Goal: Information Seeking & Learning: Learn about a topic

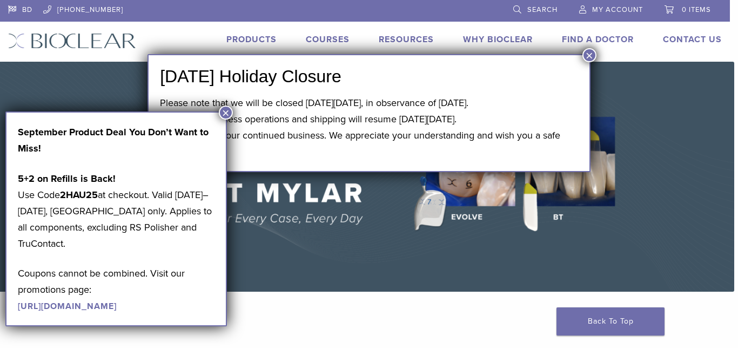
click at [223, 112] on button "×" at bounding box center [226, 112] width 14 height 14
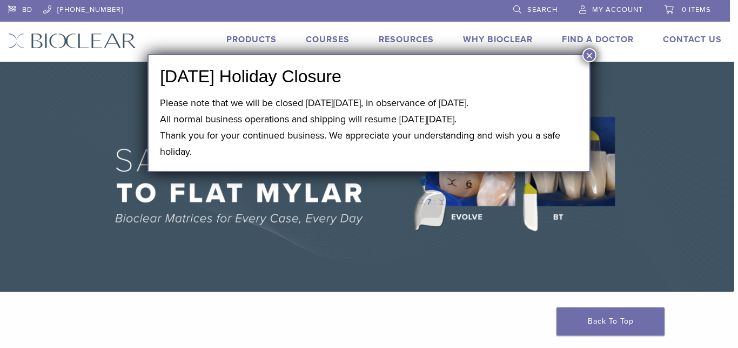
click at [592, 57] on button "×" at bounding box center [590, 55] width 14 height 14
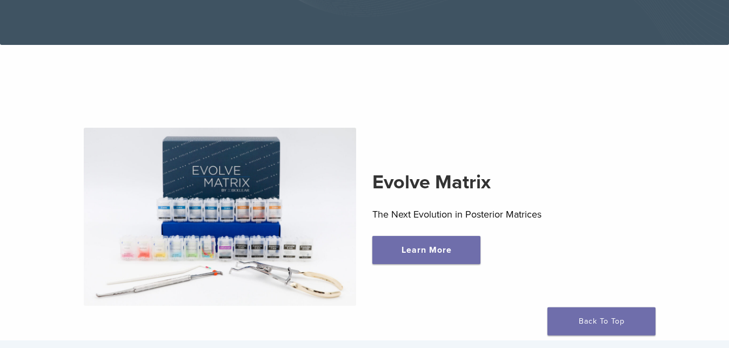
scroll to position [331, 0]
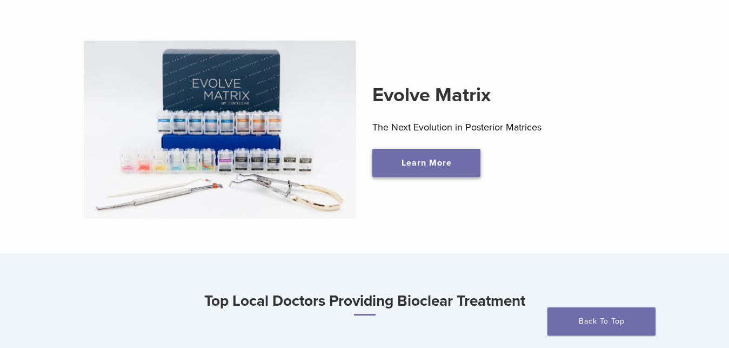
click at [432, 172] on link "Learn More" at bounding box center [426, 163] width 108 height 28
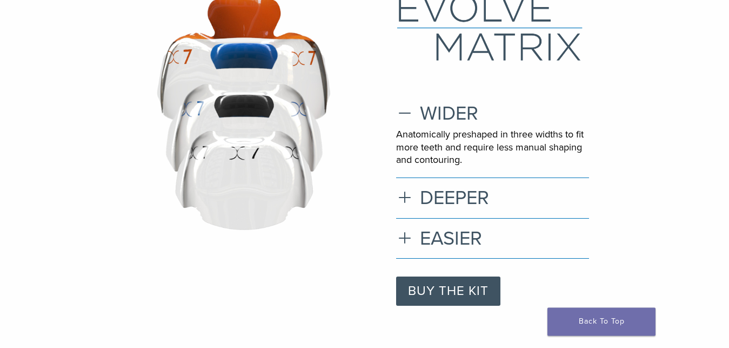
scroll to position [110, 0]
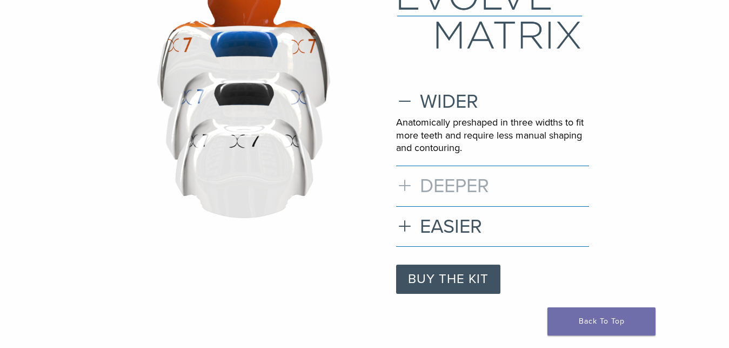
click at [442, 193] on h3 "DEEPER" at bounding box center [492, 185] width 193 height 23
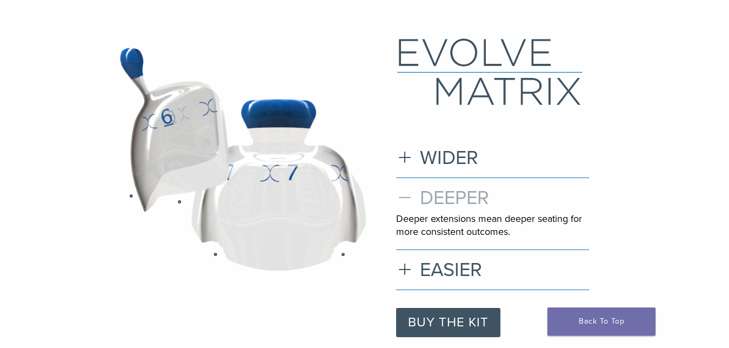
scroll to position [55, 0]
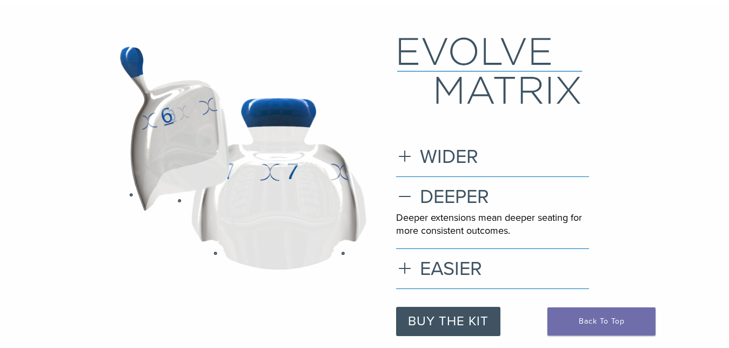
click at [326, 199] on image at bounding box center [279, 183] width 176 height 173
click at [178, 145] on image at bounding box center [173, 130] width 127 height 177
click at [439, 157] on h3 "WIDER" at bounding box center [492, 156] width 193 height 23
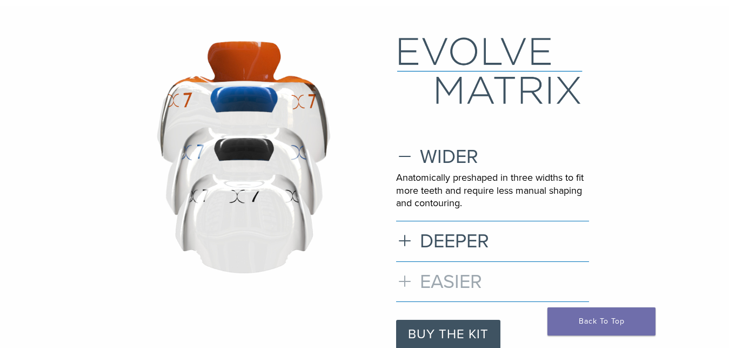
click at [447, 272] on h3 "EASIER" at bounding box center [492, 281] width 193 height 23
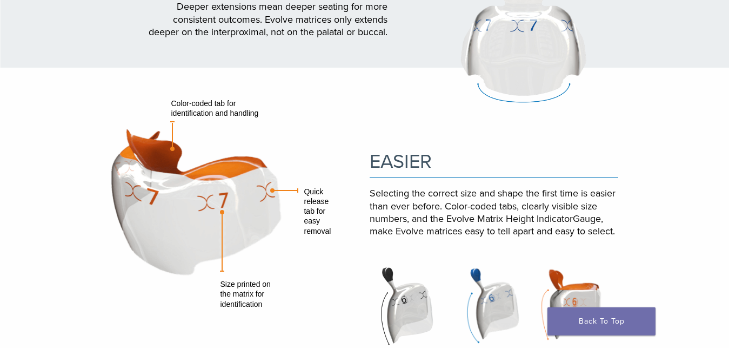
scroll to position [937, 0]
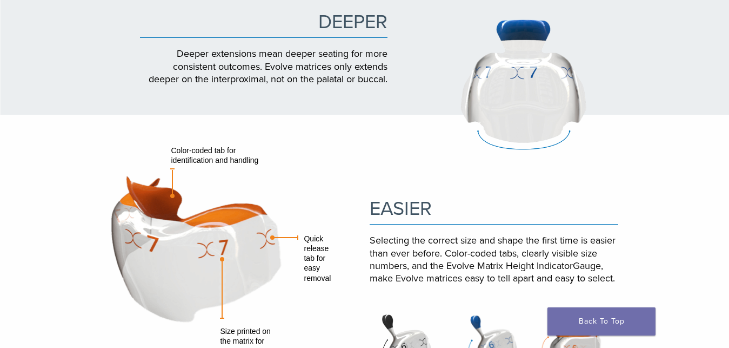
click at [515, 77] on img at bounding box center [526, 84] width 184 height 184
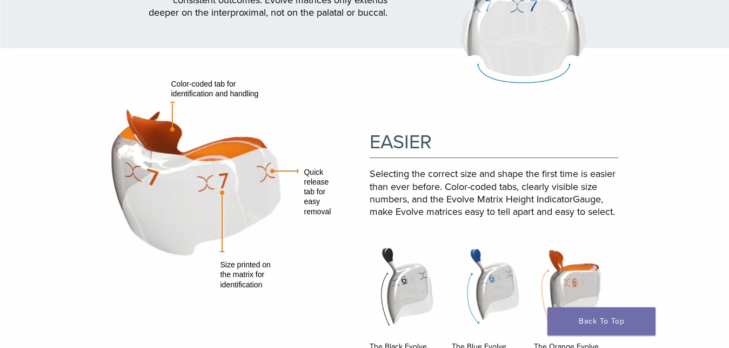
scroll to position [1048, 0]
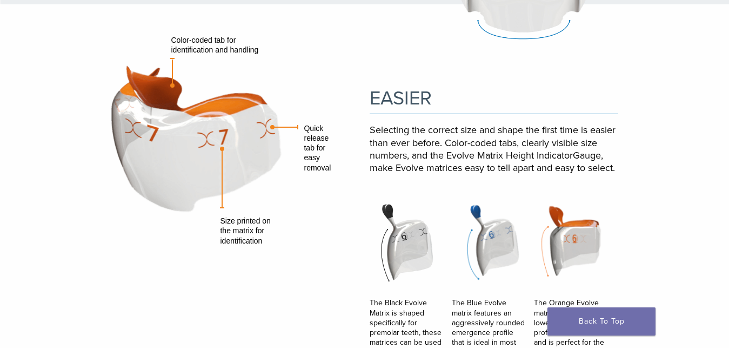
click at [197, 149] on ul "Color-coded tab for identification and handling Quick release tab for easy remo…" at bounding box center [205, 135] width 188 height 154
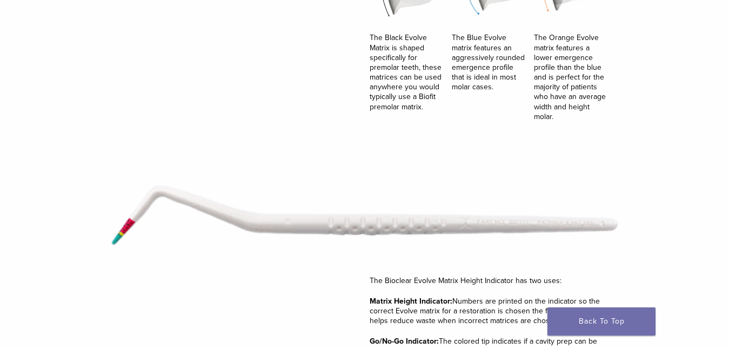
scroll to position [1147, 0]
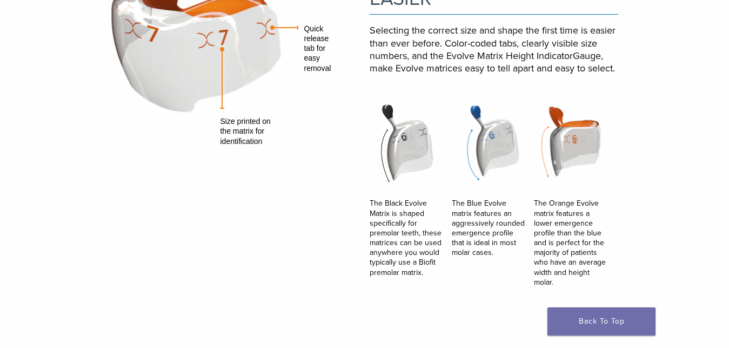
click at [411, 142] on img at bounding box center [406, 143] width 72 height 82
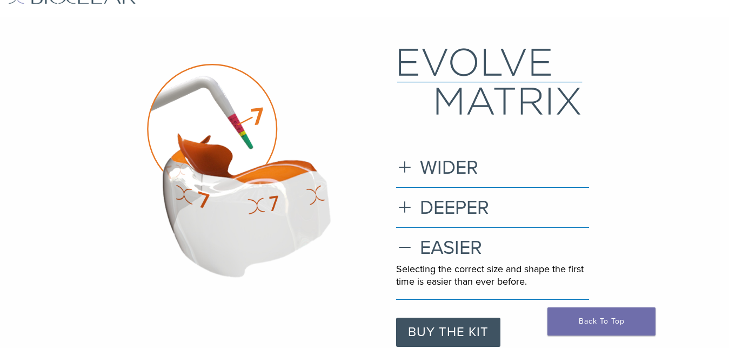
scroll to position [0, 0]
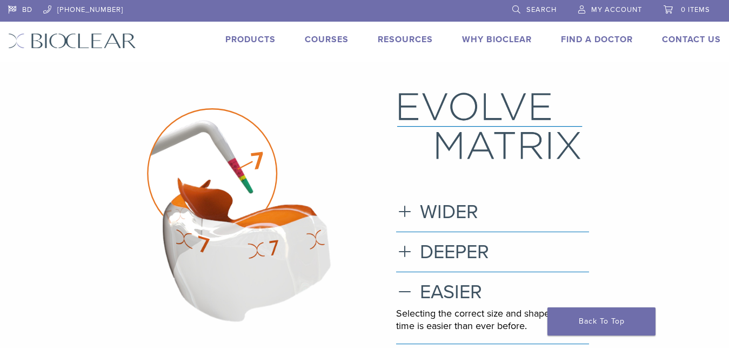
click at [240, 39] on link "Products" at bounding box center [250, 39] width 50 height 11
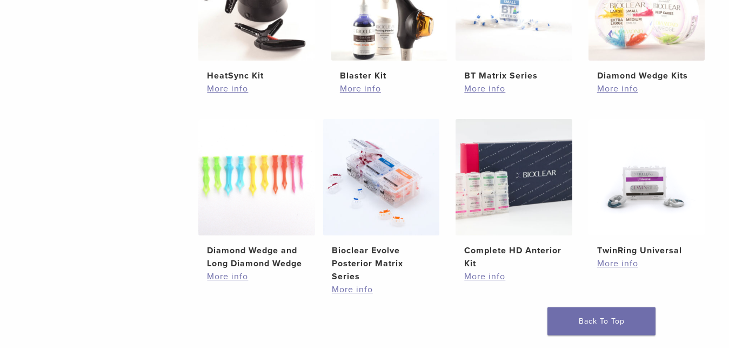
scroll to position [717, 0]
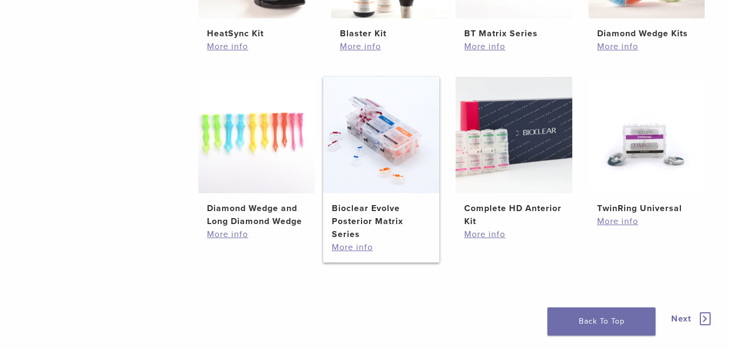
click at [381, 205] on h2 "Bioclear Evolve Posterior Matrix Series" at bounding box center [381, 221] width 99 height 39
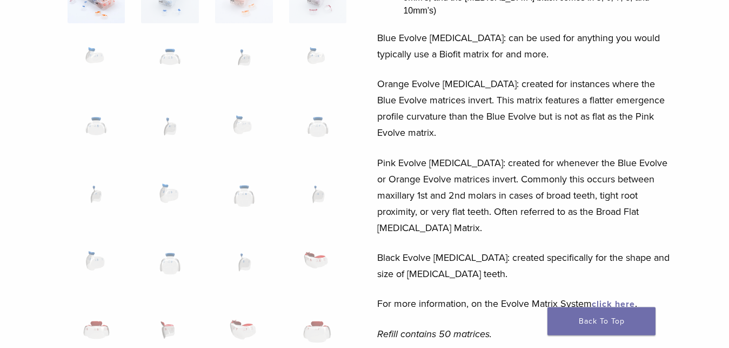
scroll to position [331, 0]
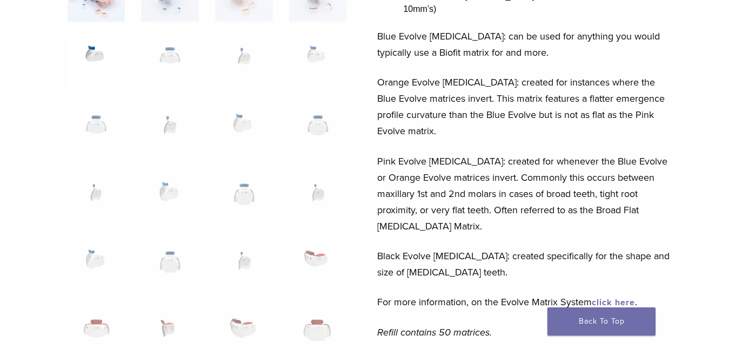
click at [98, 57] on img at bounding box center [97, 63] width 58 height 54
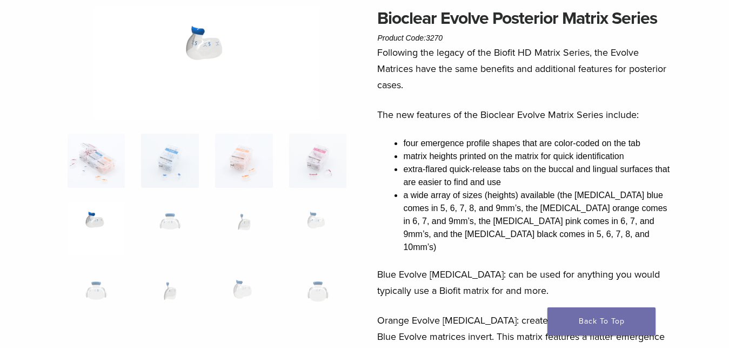
scroll to position [0, 0]
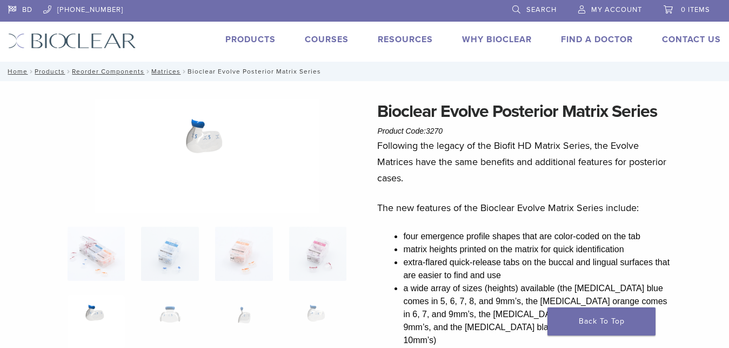
click at [200, 135] on img at bounding box center [207, 155] width 225 height 114
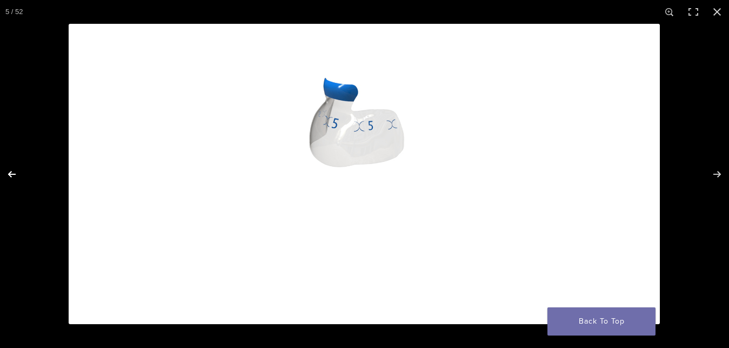
click at [10, 172] on button "Previous (arrow left)" at bounding box center [19, 174] width 38 height 54
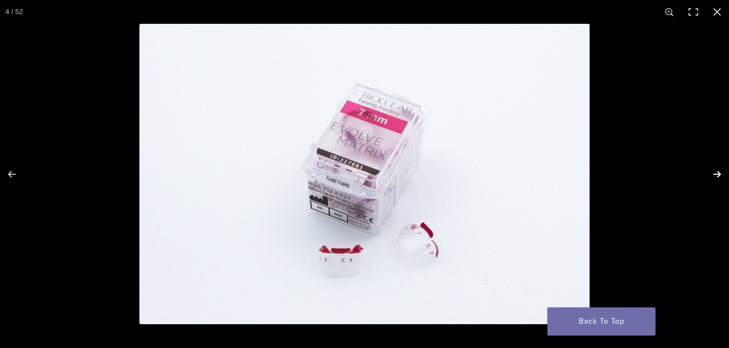
click at [718, 175] on button "Next (arrow right)" at bounding box center [710, 174] width 38 height 54
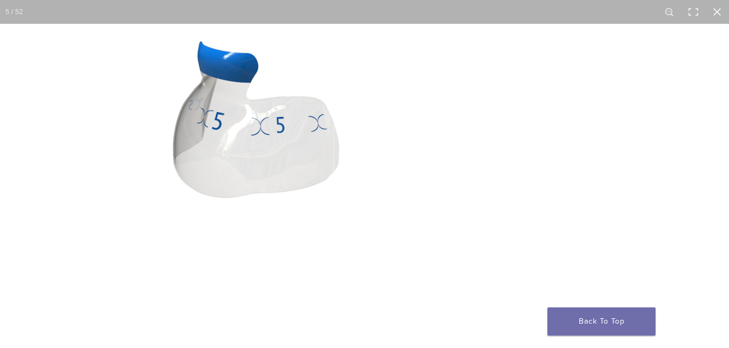
click at [448, 144] on img at bounding box center [269, 209] width 1038 height 526
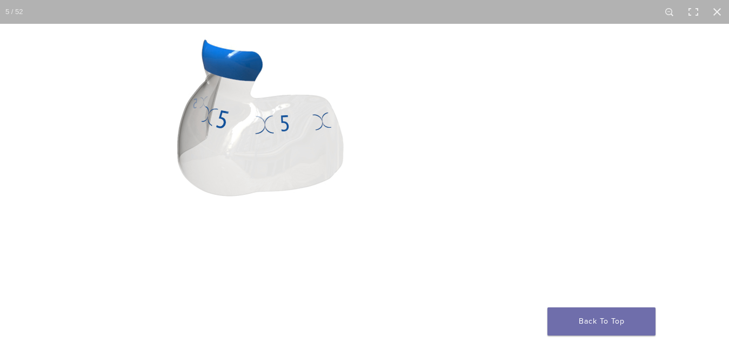
click at [448, 144] on img at bounding box center [274, 208] width 1038 height 526
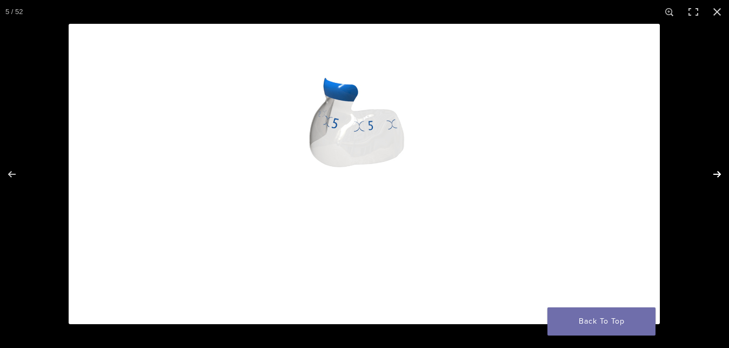
click at [720, 173] on button "Next (arrow right)" at bounding box center [710, 174] width 38 height 54
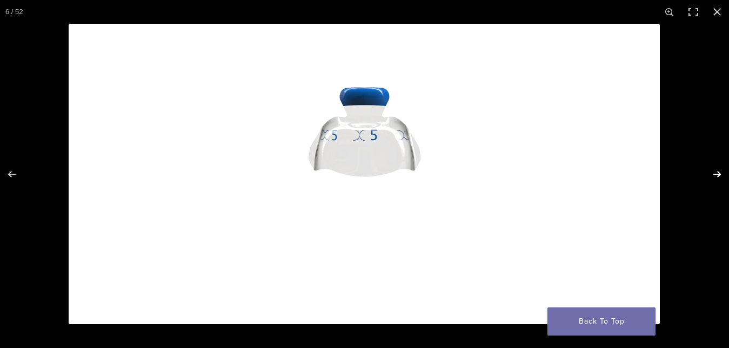
click at [720, 173] on button "Next (arrow right)" at bounding box center [710, 174] width 38 height 54
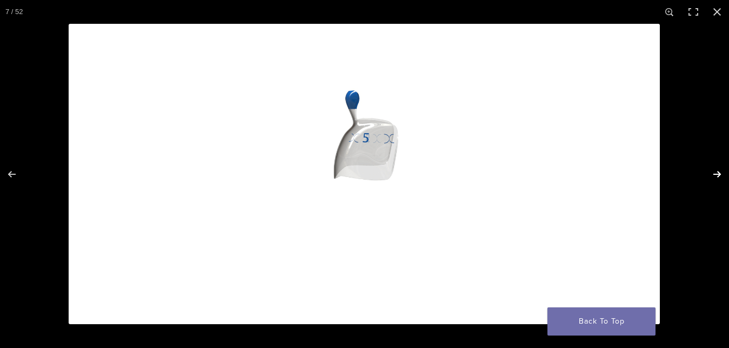
click at [720, 173] on button "Next (arrow right)" at bounding box center [710, 174] width 38 height 54
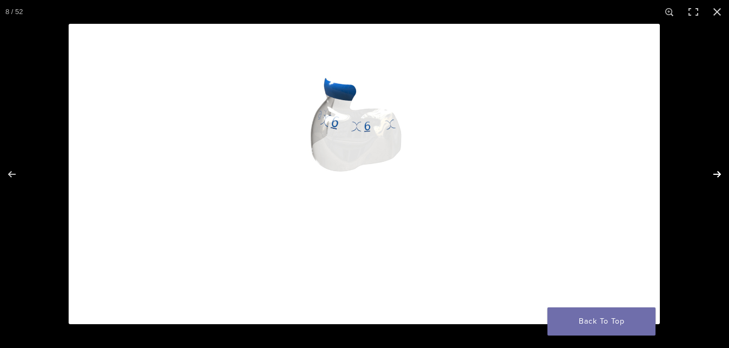
click at [720, 173] on button "Next (arrow right)" at bounding box center [710, 174] width 38 height 54
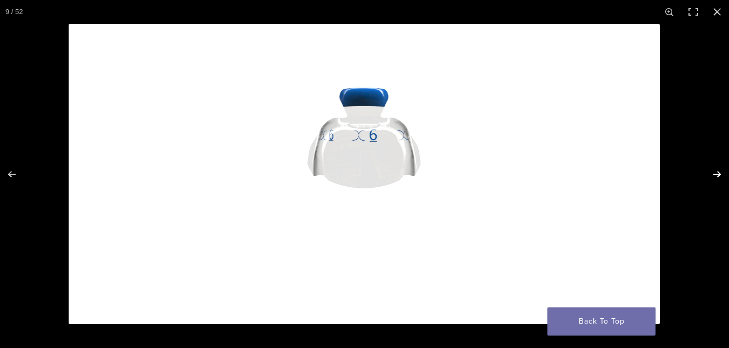
click at [720, 173] on button "Next (arrow right)" at bounding box center [710, 174] width 38 height 54
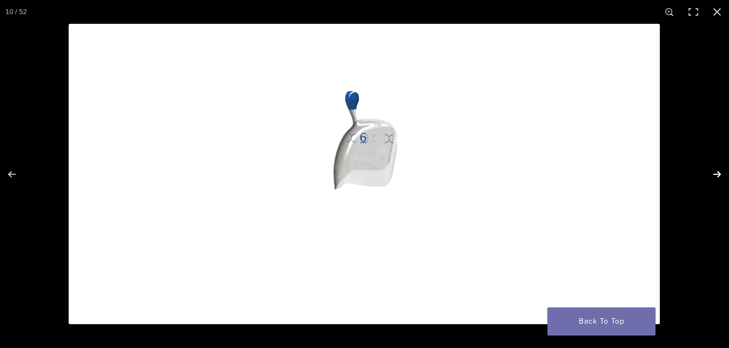
click at [720, 173] on button "Next (arrow right)" at bounding box center [710, 174] width 38 height 54
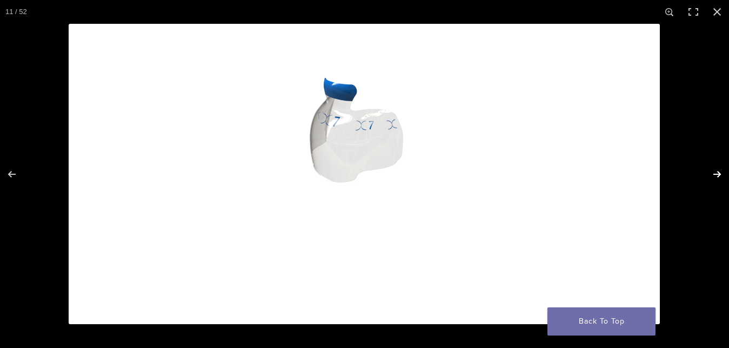
click at [720, 173] on button "Next (arrow right)" at bounding box center [710, 174] width 38 height 54
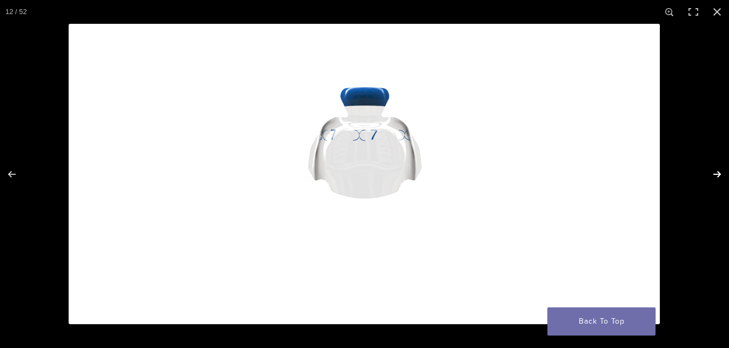
click at [720, 173] on button "Next (arrow right)" at bounding box center [710, 174] width 38 height 54
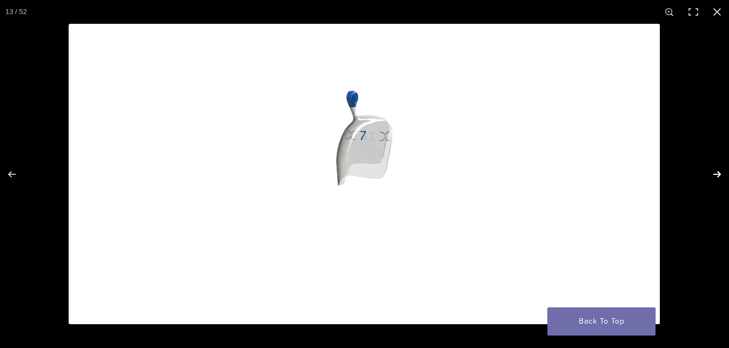
click at [720, 173] on button "Next (arrow right)" at bounding box center [710, 174] width 38 height 54
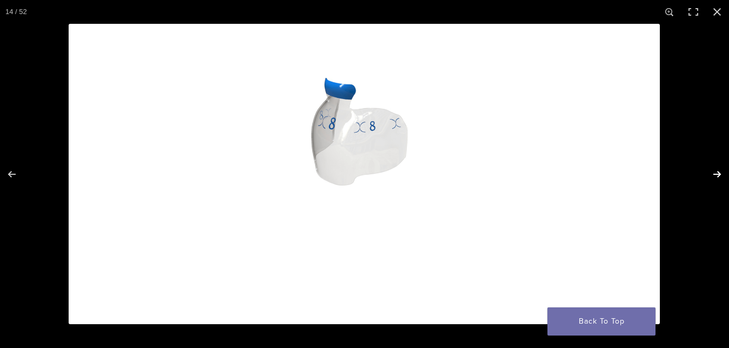
click at [720, 173] on button "Next (arrow right)" at bounding box center [710, 174] width 38 height 54
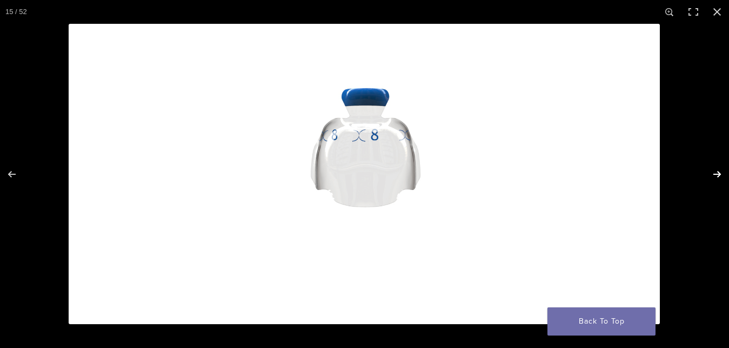
click at [720, 173] on button "Next (arrow right)" at bounding box center [710, 174] width 38 height 54
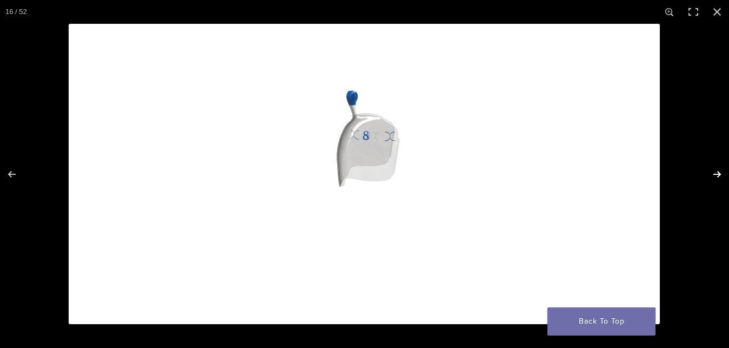
click at [720, 173] on button "Next (arrow right)" at bounding box center [710, 174] width 38 height 54
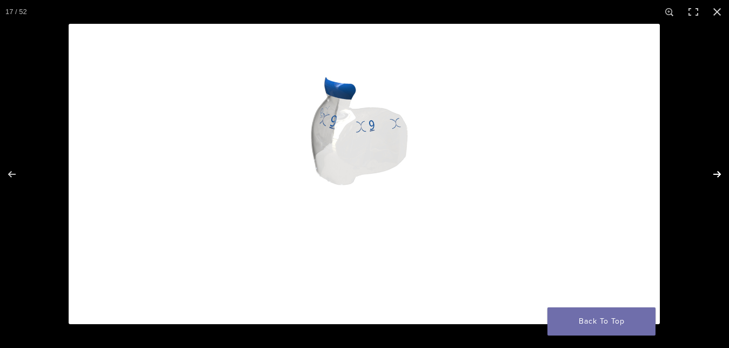
click at [720, 173] on button "Next (arrow right)" at bounding box center [710, 174] width 38 height 54
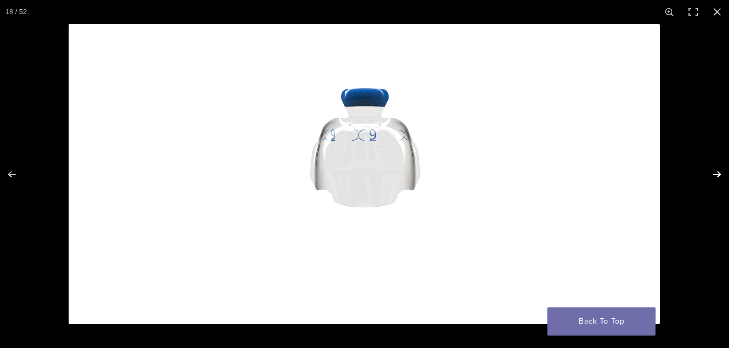
click at [720, 173] on button "Next (arrow right)" at bounding box center [710, 174] width 38 height 54
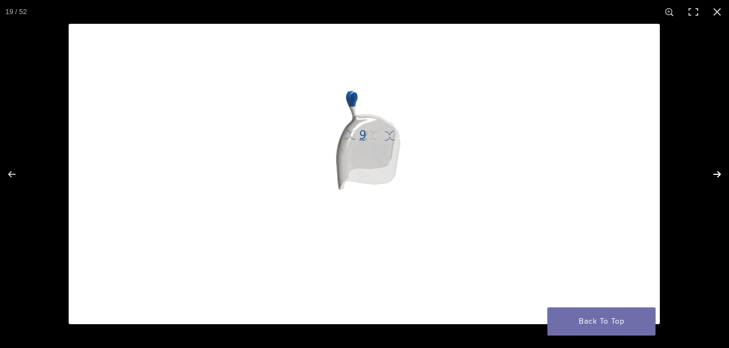
click at [720, 173] on button "Next (arrow right)" at bounding box center [710, 174] width 38 height 54
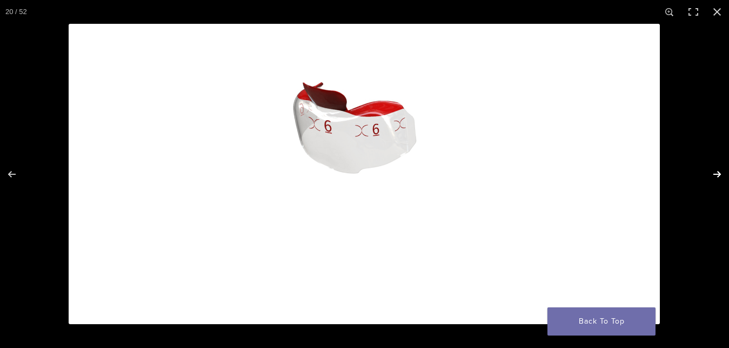
click at [720, 173] on button "Next (arrow right)" at bounding box center [710, 174] width 38 height 54
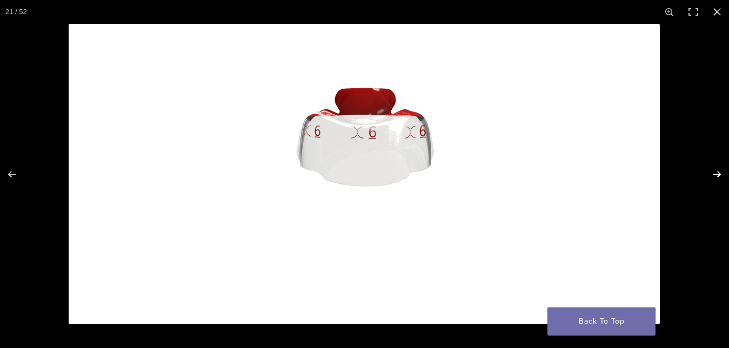
click at [714, 171] on button "Next (arrow right)" at bounding box center [710, 174] width 38 height 54
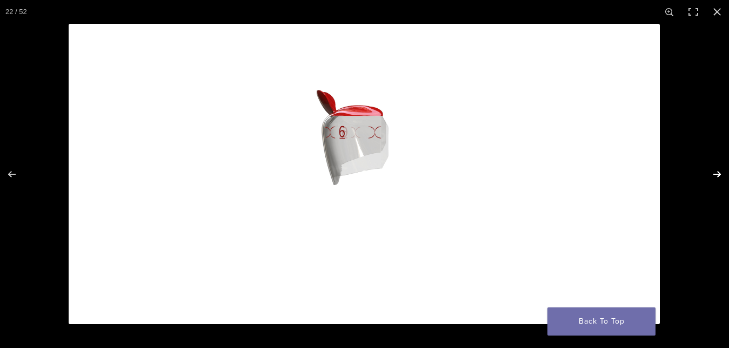
click at [715, 171] on button "Next (arrow right)" at bounding box center [710, 174] width 38 height 54
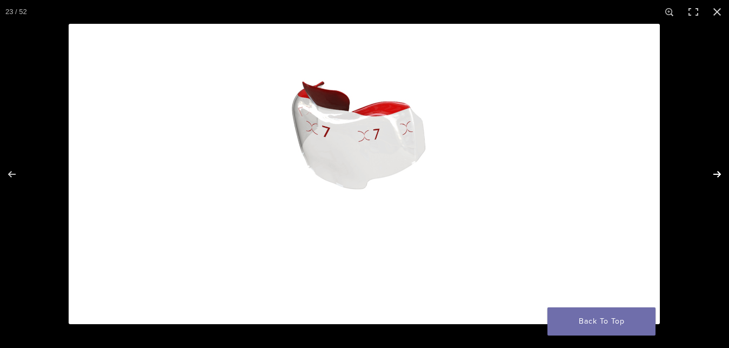
click at [715, 171] on button "Next (arrow right)" at bounding box center [710, 174] width 38 height 54
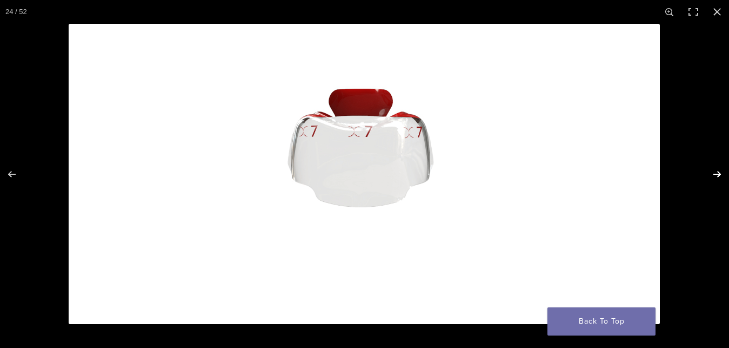
click at [718, 175] on button "Next (arrow right)" at bounding box center [710, 174] width 38 height 54
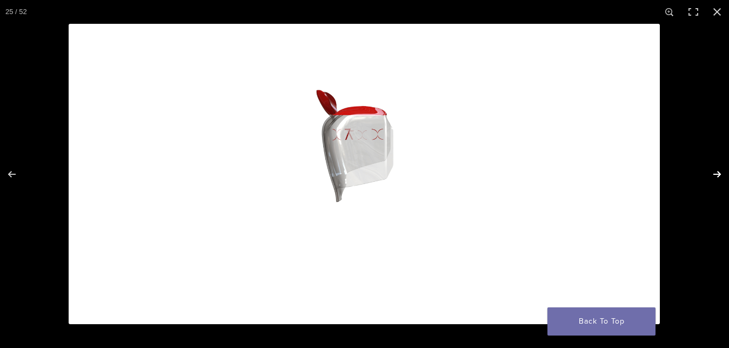
click at [718, 175] on button "Next (arrow right)" at bounding box center [710, 174] width 38 height 54
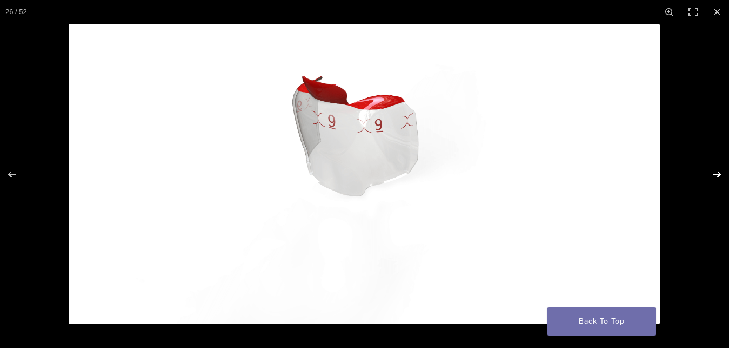
click at [718, 175] on button "Next (arrow right)" at bounding box center [710, 174] width 38 height 54
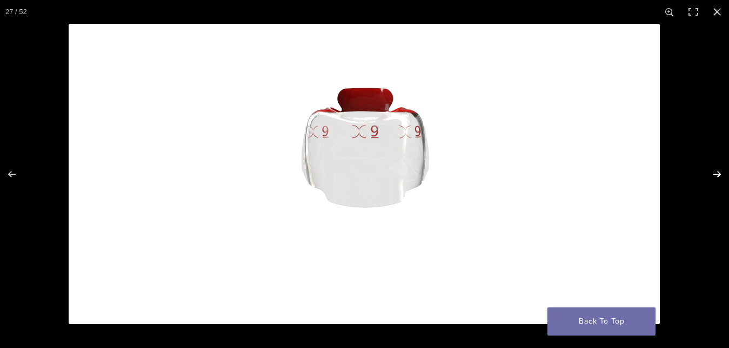
click at [718, 175] on button "Next (arrow right)" at bounding box center [710, 174] width 38 height 54
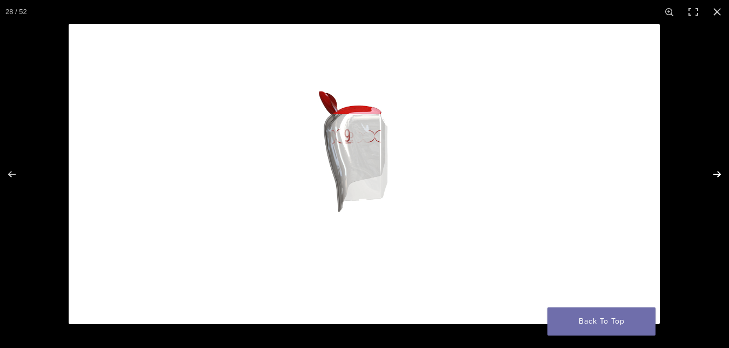
click at [718, 175] on button "Next (arrow right)" at bounding box center [710, 174] width 38 height 54
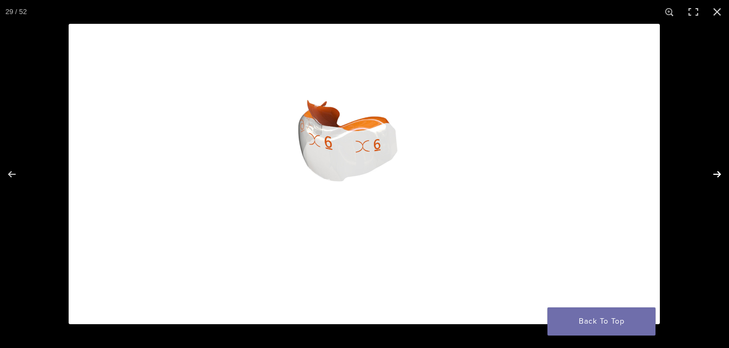
click at [718, 175] on button "Next (arrow right)" at bounding box center [710, 174] width 38 height 54
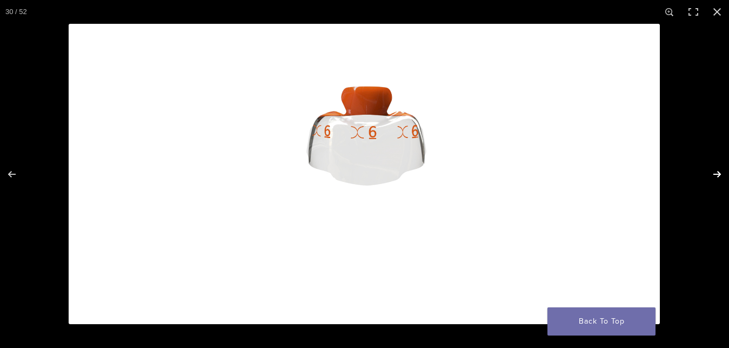
click at [718, 175] on button "Next (arrow right)" at bounding box center [710, 174] width 38 height 54
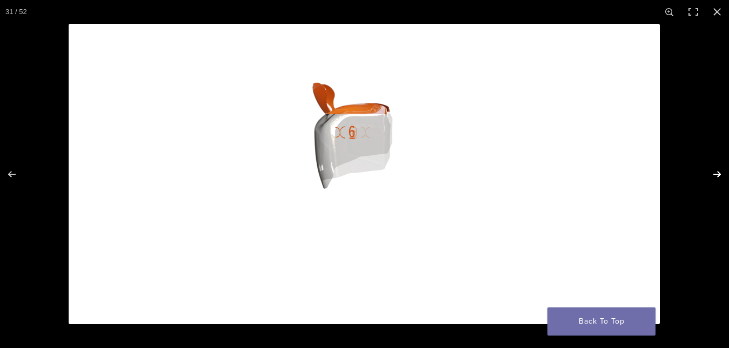
click at [718, 175] on button "Next (arrow right)" at bounding box center [710, 174] width 38 height 54
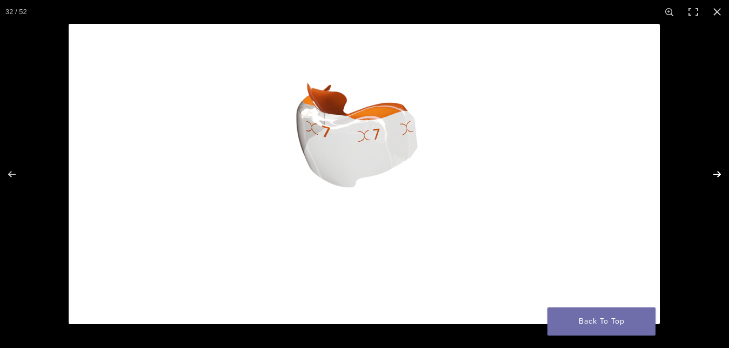
click at [718, 175] on button "Next (arrow right)" at bounding box center [710, 174] width 38 height 54
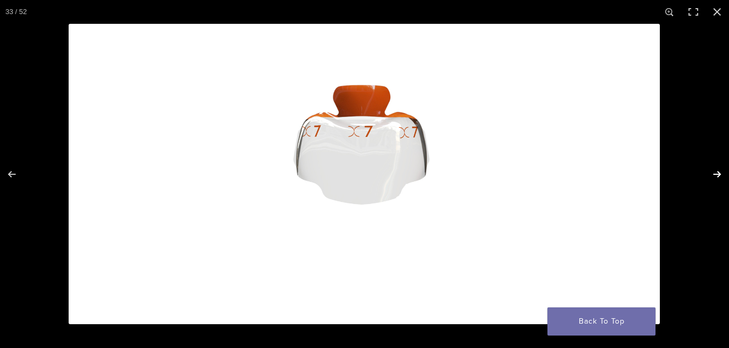
click at [718, 175] on button "Next (arrow right)" at bounding box center [710, 174] width 38 height 54
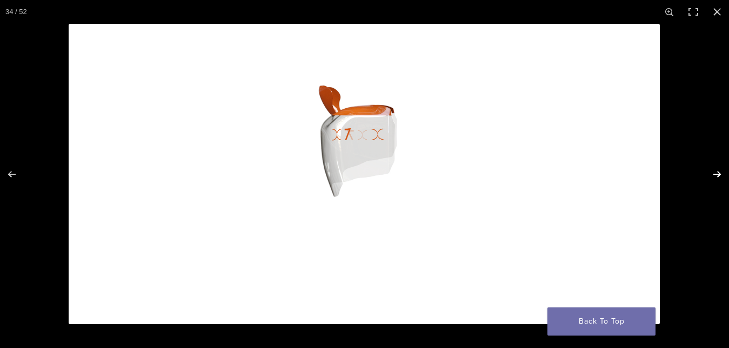
click at [718, 175] on button "Next (arrow right)" at bounding box center [710, 174] width 38 height 54
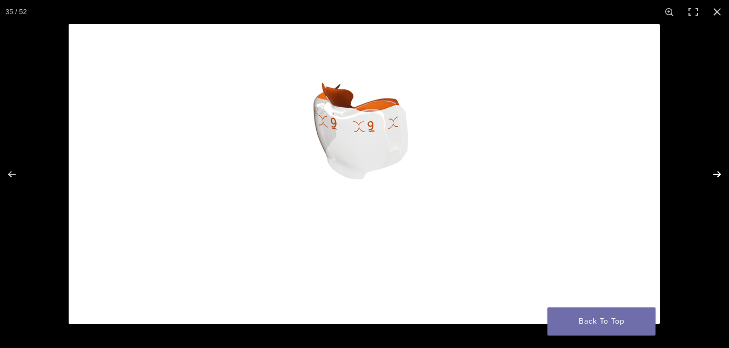
click at [718, 175] on button "Next (arrow right)" at bounding box center [710, 174] width 38 height 54
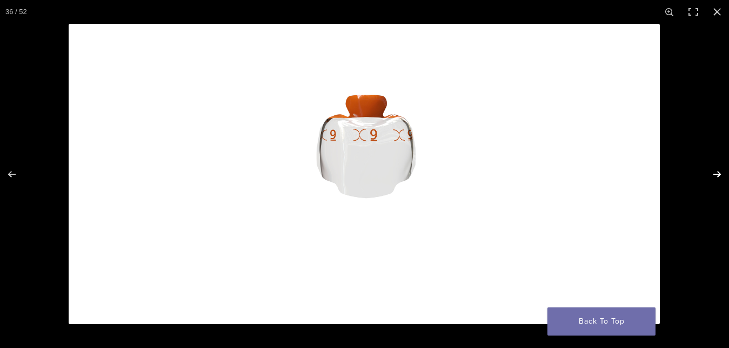
click at [718, 175] on button "Next (arrow right)" at bounding box center [710, 174] width 38 height 54
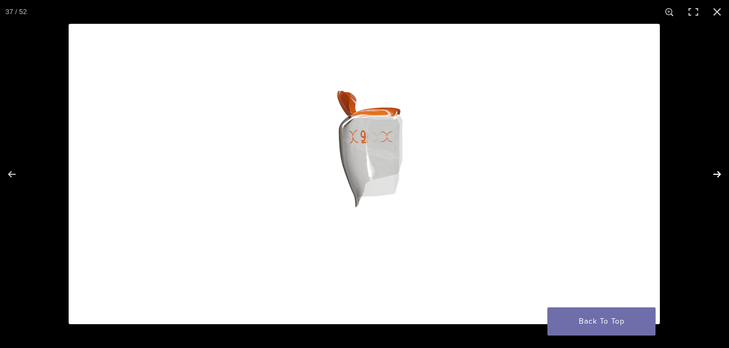
click at [718, 175] on button "Next (arrow right)" at bounding box center [710, 174] width 38 height 54
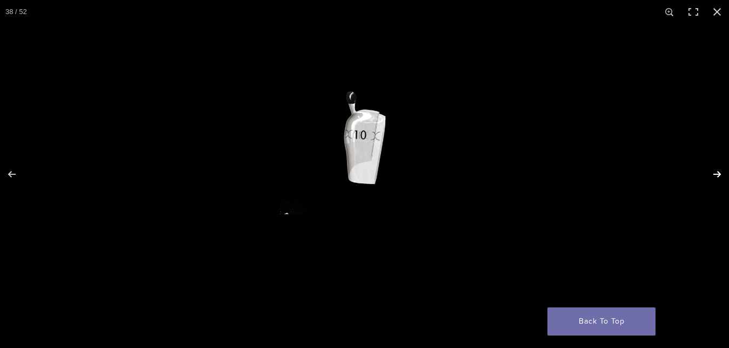
click at [718, 175] on button "Next (arrow right)" at bounding box center [710, 174] width 38 height 54
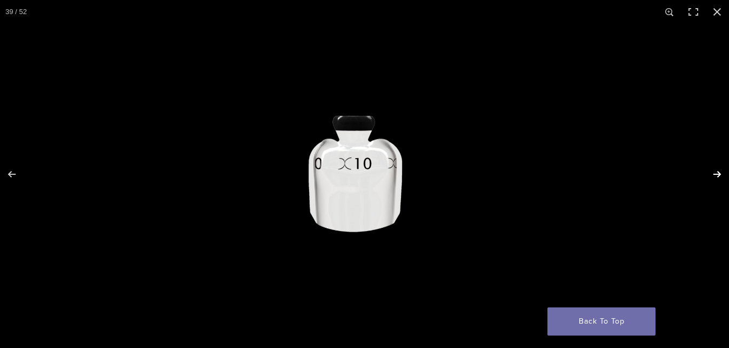
click at [718, 175] on button "Next (arrow right)" at bounding box center [710, 174] width 38 height 54
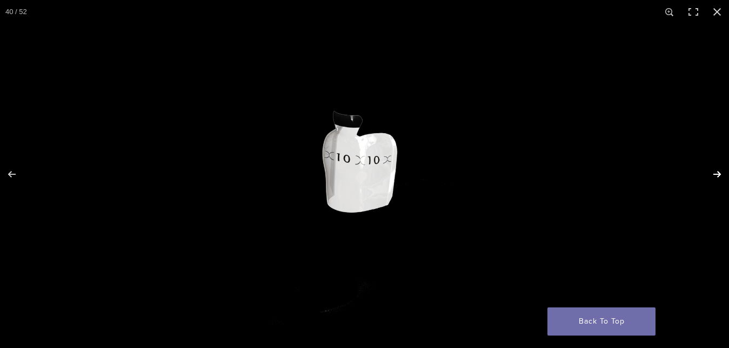
click at [718, 175] on button "Next (arrow right)" at bounding box center [710, 174] width 38 height 54
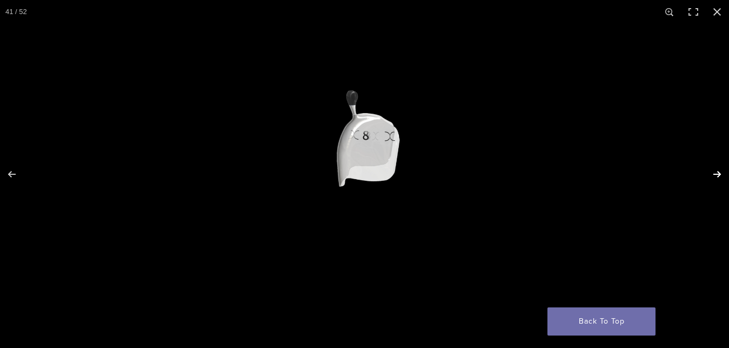
click at [718, 175] on button "Next (arrow right)" at bounding box center [710, 174] width 38 height 54
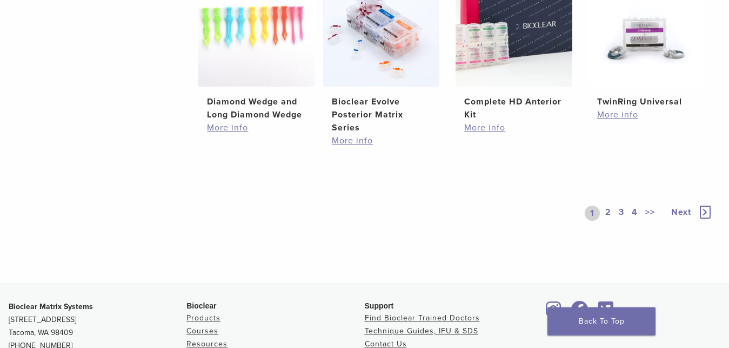
scroll to position [827, 0]
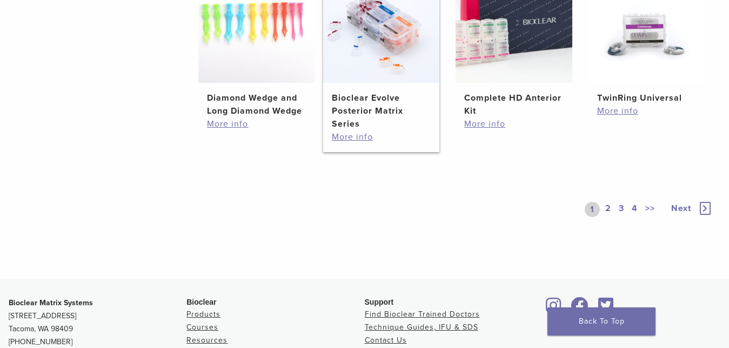
click at [363, 103] on h2 "Bioclear Evolve Posterior Matrix Series" at bounding box center [381, 110] width 99 height 39
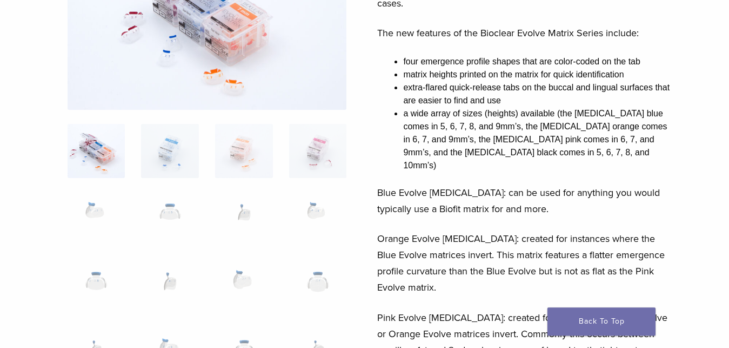
scroll to position [165, 0]
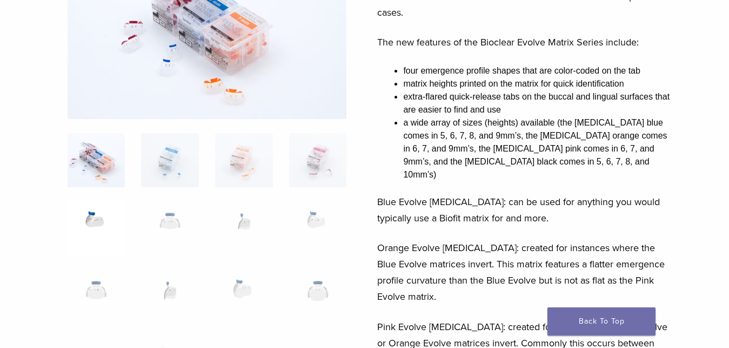
click at [103, 224] on img at bounding box center [97, 228] width 58 height 54
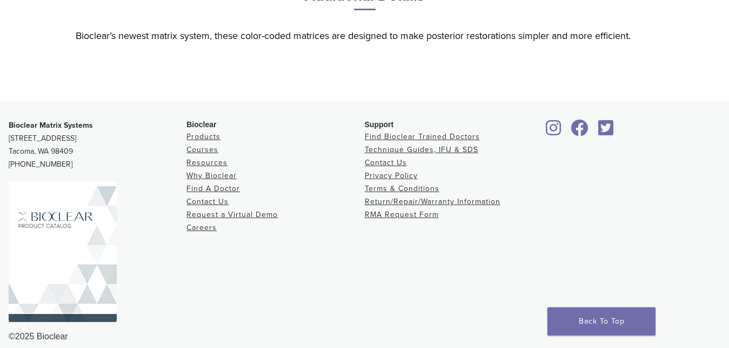
scroll to position [1247, 0]
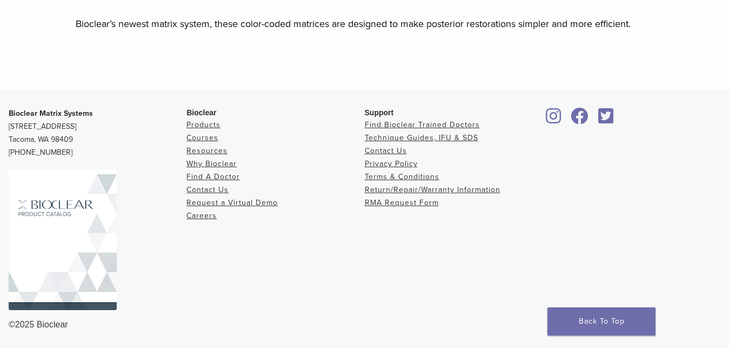
click at [59, 238] on img at bounding box center [63, 240] width 108 height 140
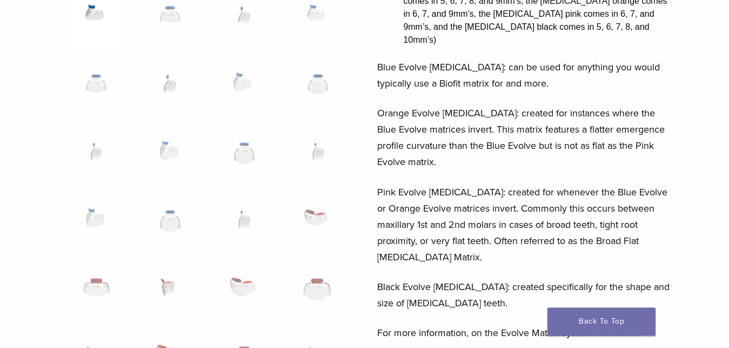
scroll to position [199, 0]
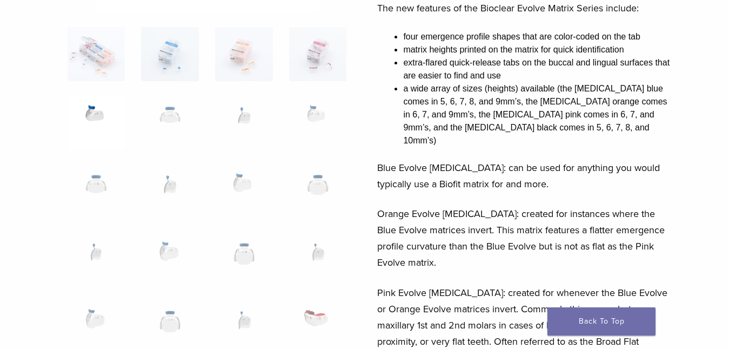
click at [94, 119] on img at bounding box center [97, 122] width 58 height 54
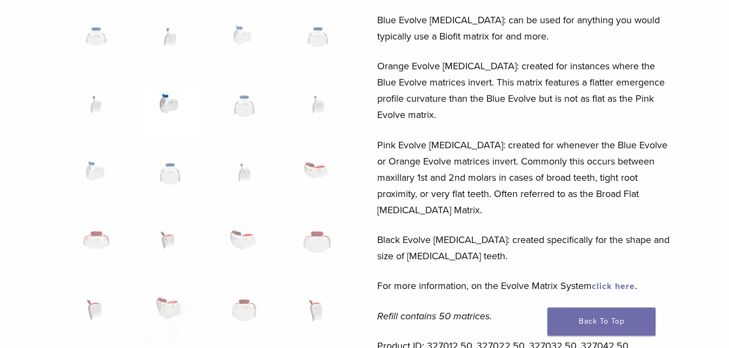
scroll to position [386, 0]
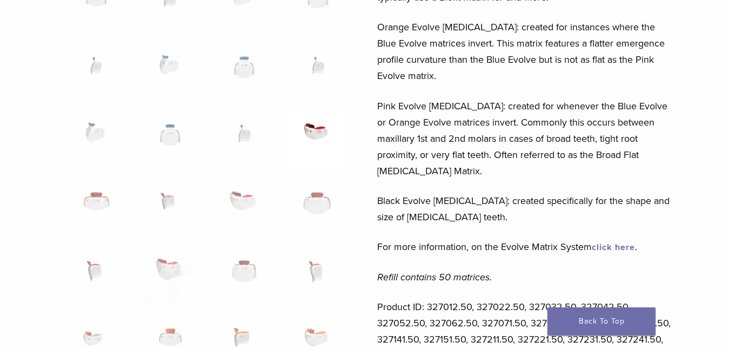
click at [316, 141] on img at bounding box center [318, 139] width 58 height 54
click at [315, 136] on img at bounding box center [318, 139] width 58 height 54
click at [86, 273] on img at bounding box center [97, 276] width 58 height 54
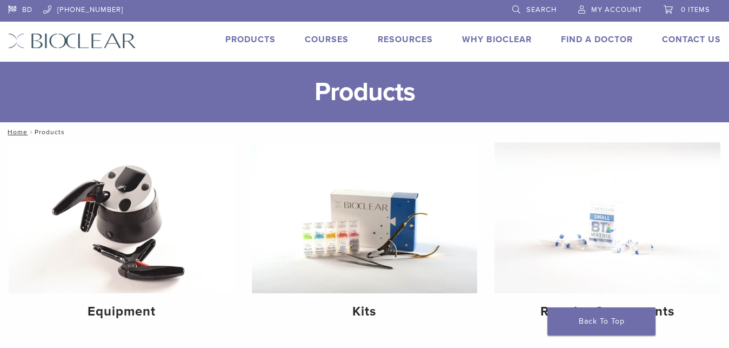
click at [516, 9] on link "Search" at bounding box center [534, 8] width 44 height 16
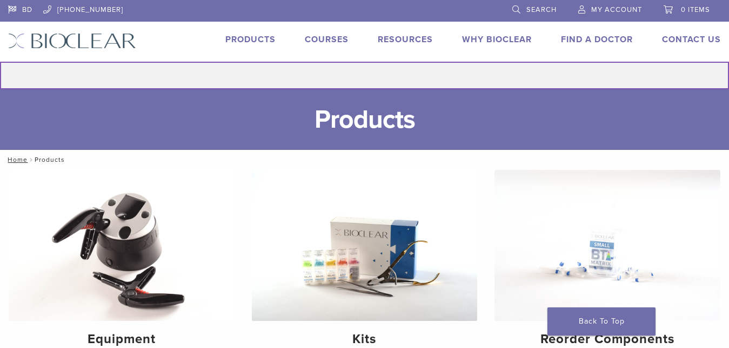
click at [399, 76] on input "Search for:" at bounding box center [364, 76] width 729 height 28
type input "**********"
click at [0, 61] on button "Search" at bounding box center [-1, 61] width 1 height 1
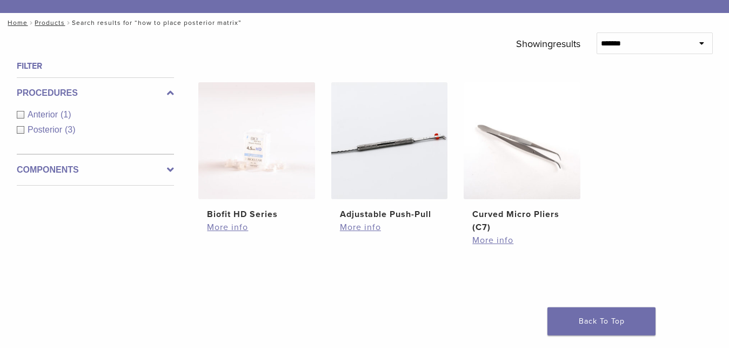
scroll to position [165, 0]
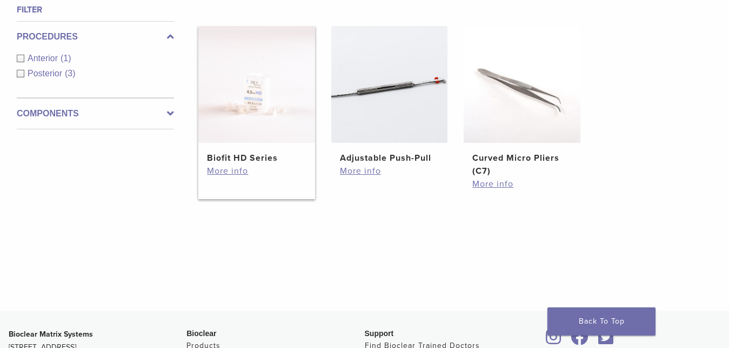
click at [249, 158] on h2 "Biofit HD Series" at bounding box center [256, 157] width 99 height 13
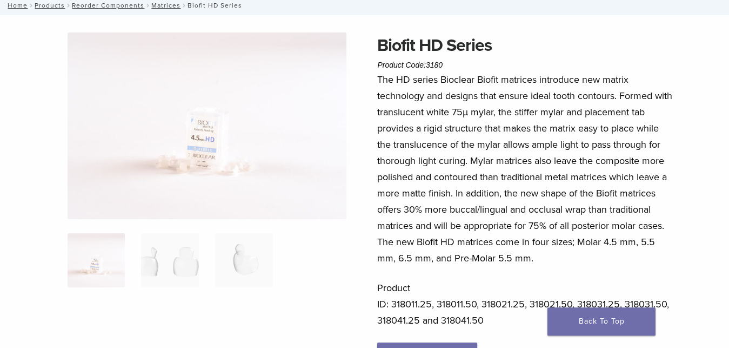
scroll to position [91, 0]
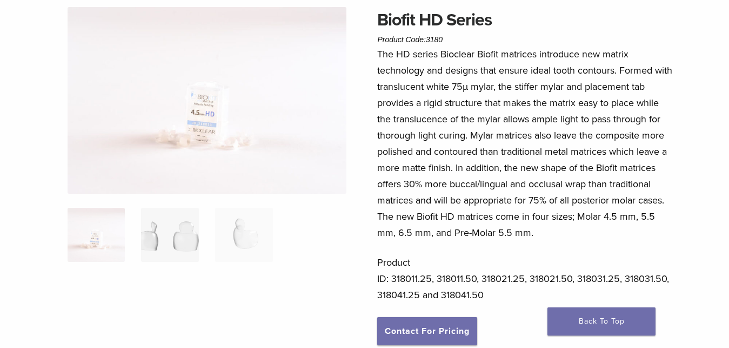
click at [192, 241] on img at bounding box center [170, 235] width 58 height 54
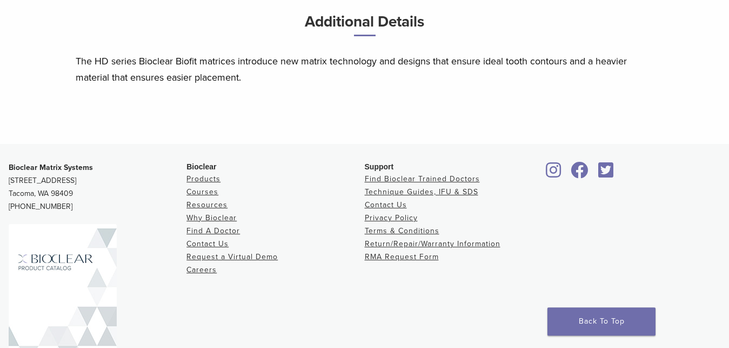
scroll to position [588, 0]
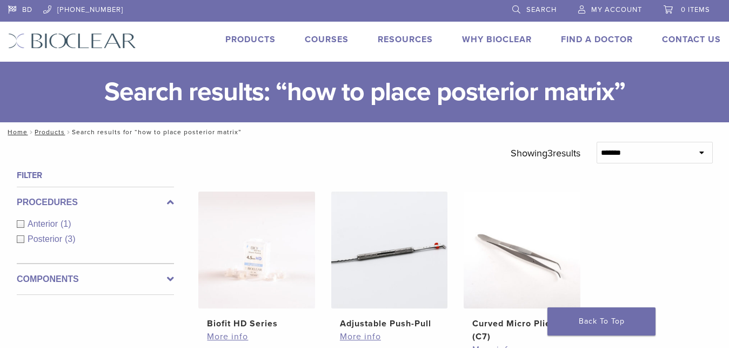
scroll to position [55, 0]
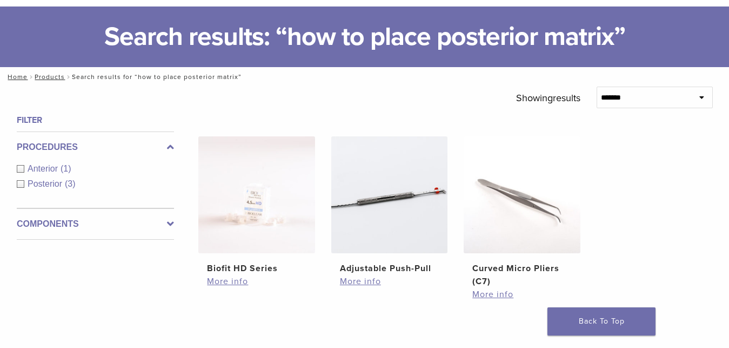
click at [21, 186] on div "Posterior (3)" at bounding box center [95, 183] width 157 height 13
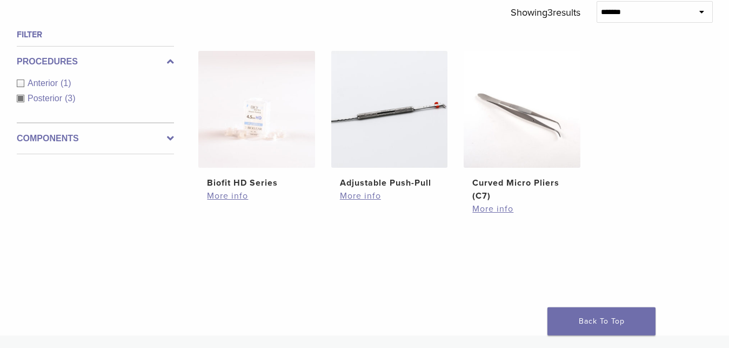
scroll to position [55, 0]
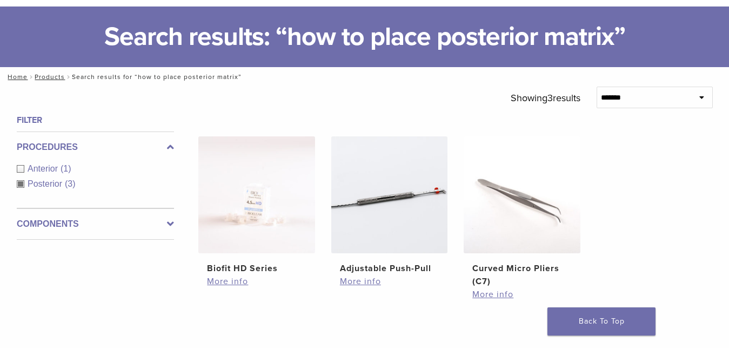
click at [697, 101] on select "**********" at bounding box center [655, 97] width 116 height 22
click at [25, 171] on div "Anterior (1)" at bounding box center [95, 168] width 157 height 13
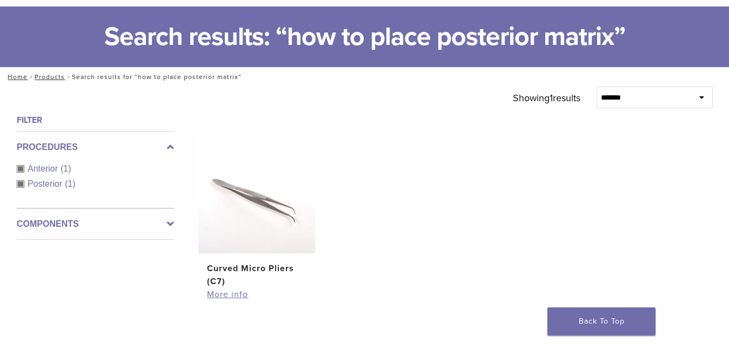
click at [31, 187] on span "Posterior" at bounding box center [46, 183] width 37 height 9
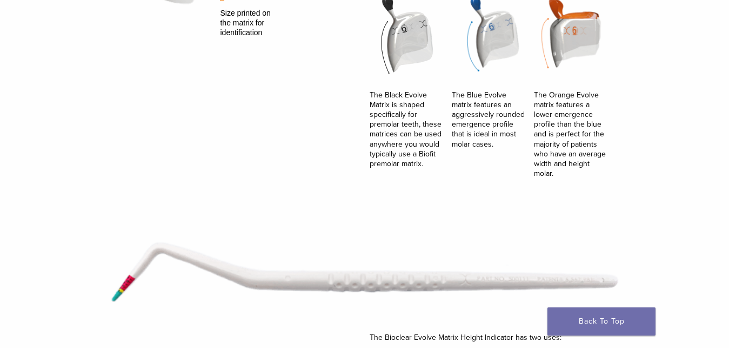
scroll to position [1048, 0]
